Goal: Task Accomplishment & Management: Manage account settings

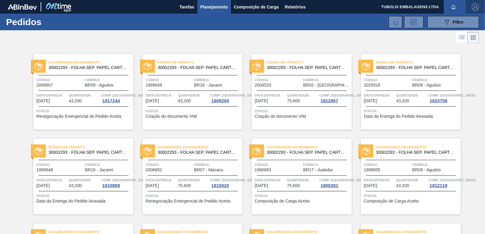
click at [473, 5] on img "button" at bounding box center [475, 6] width 7 height 7
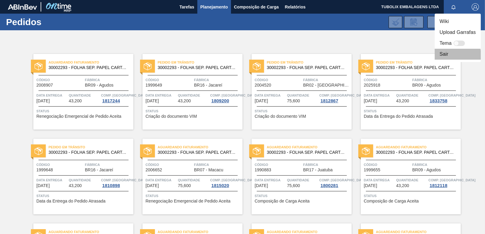
click at [445, 55] on li "Sair" at bounding box center [458, 54] width 46 height 11
